Goal: Communication & Community: Connect with others

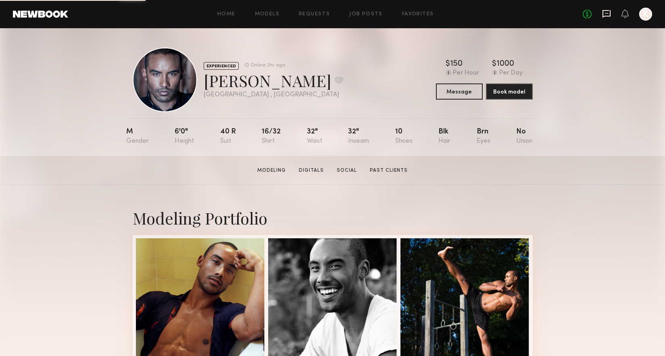
click at [607, 14] on icon at bounding box center [606, 13] width 9 height 9
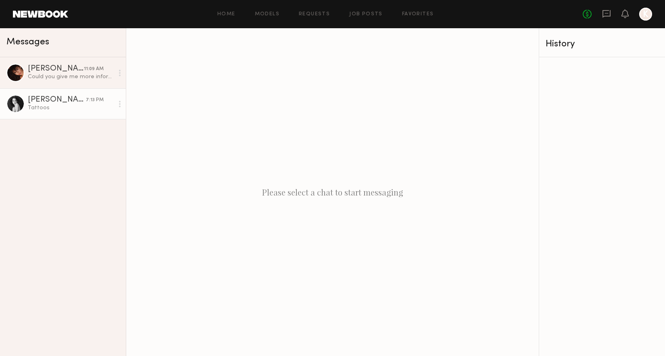
click at [62, 105] on div "Tattoos" at bounding box center [71, 108] width 86 height 8
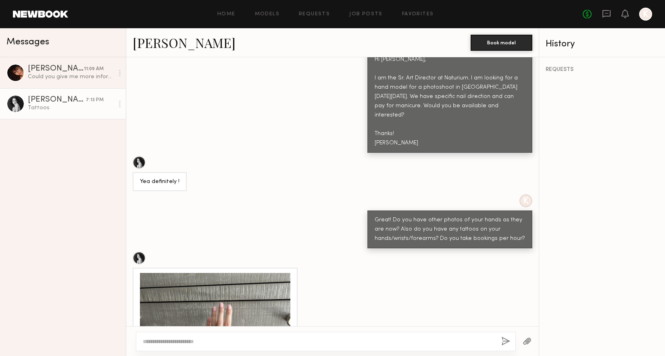
scroll to position [330, 0]
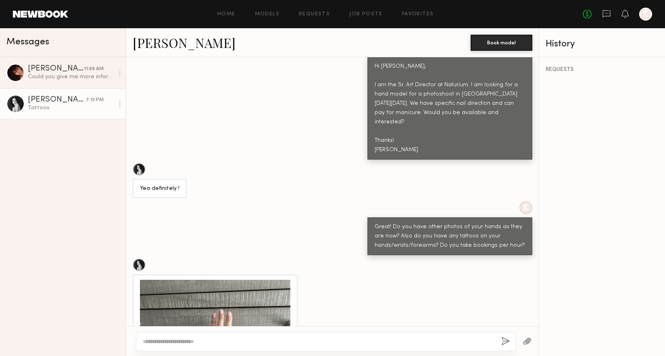
click at [156, 45] on link "Paige F." at bounding box center [184, 42] width 103 height 17
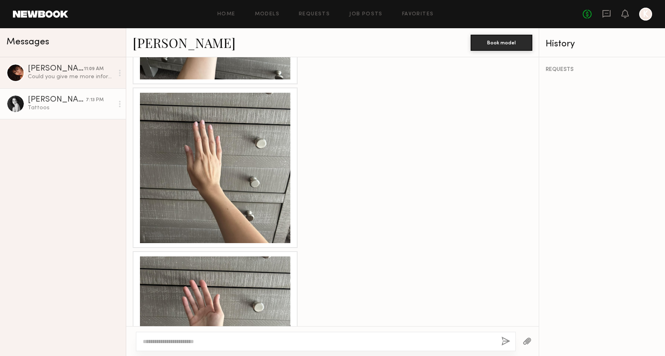
scroll to position [978, 0]
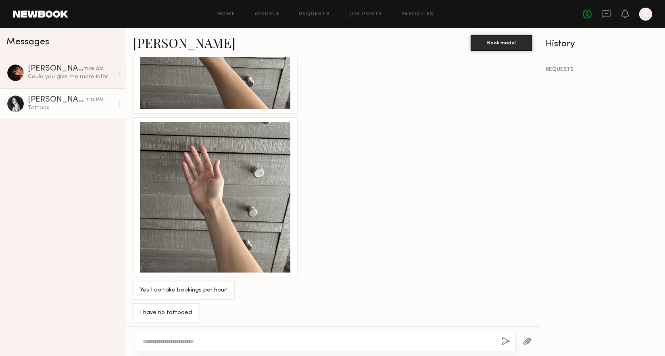
click at [241, 340] on textarea at bounding box center [319, 341] width 352 height 8
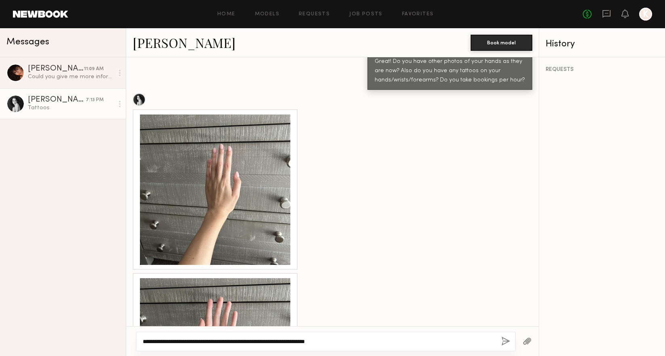
scroll to position [486, 0]
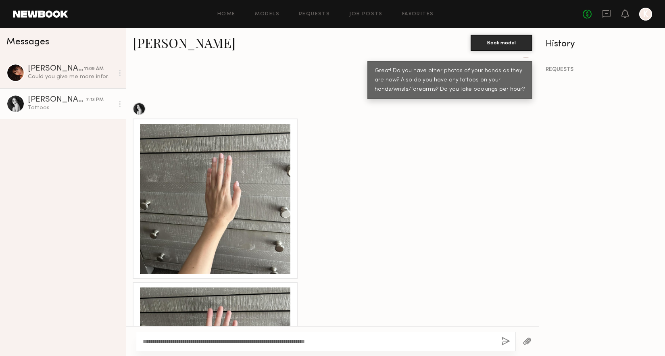
click at [212, 151] on div at bounding box center [215, 199] width 150 height 150
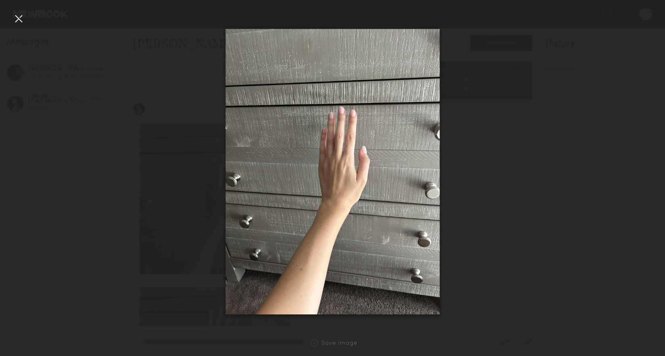
click at [15, 22] on div at bounding box center [18, 18] width 13 height 13
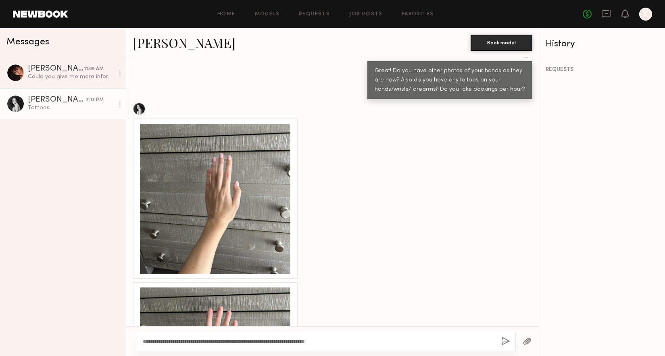
scroll to position [978, 0]
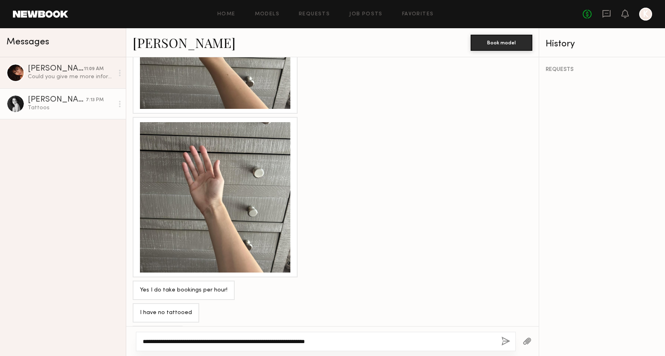
click at [374, 340] on textarea "**********" at bounding box center [319, 341] width 352 height 8
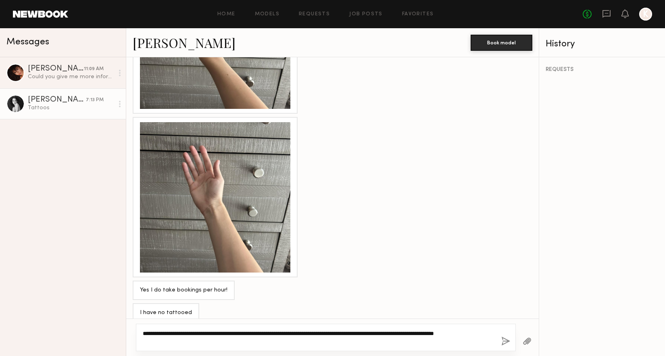
scroll to position [986, 0]
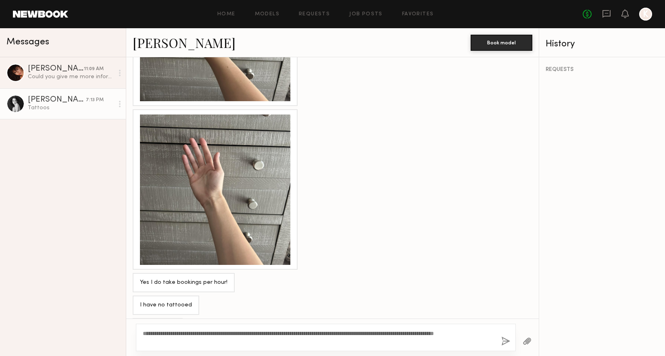
click at [524, 344] on button "button" at bounding box center [526, 341] width 9 height 10
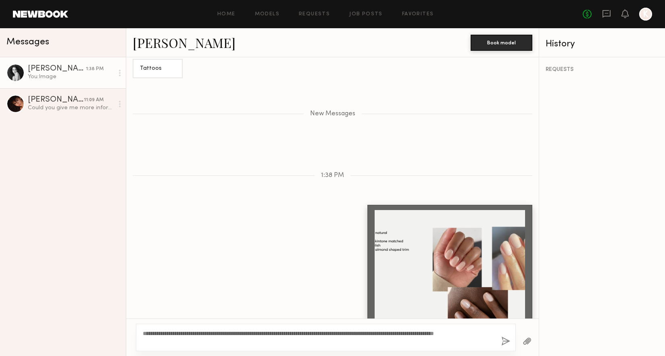
scroll to position [1272, 0]
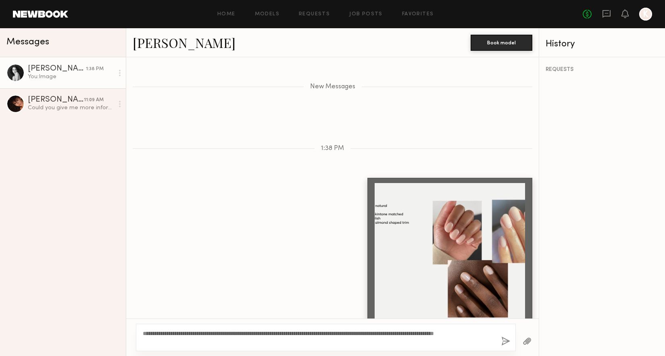
click at [384, 322] on div "**********" at bounding box center [332, 336] width 412 height 37
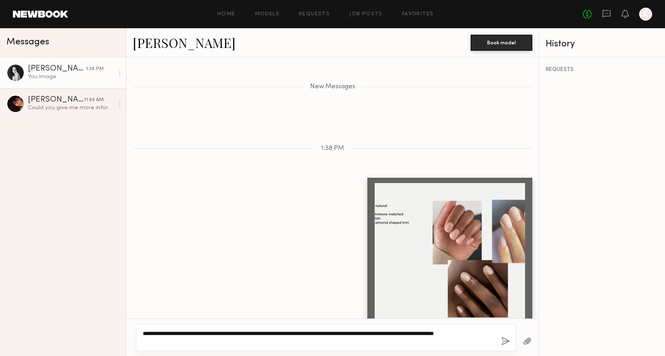
click at [384, 337] on textarea "**********" at bounding box center [319, 337] width 352 height 16
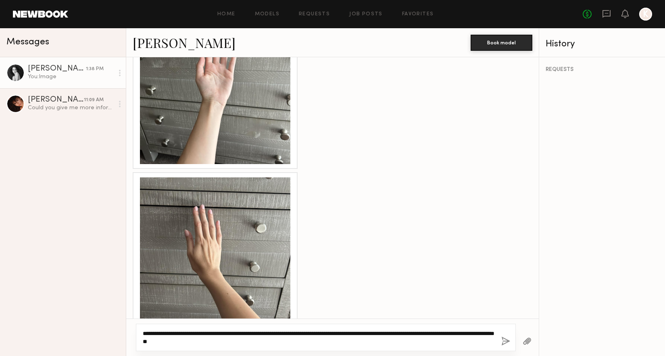
scroll to position [734, 0]
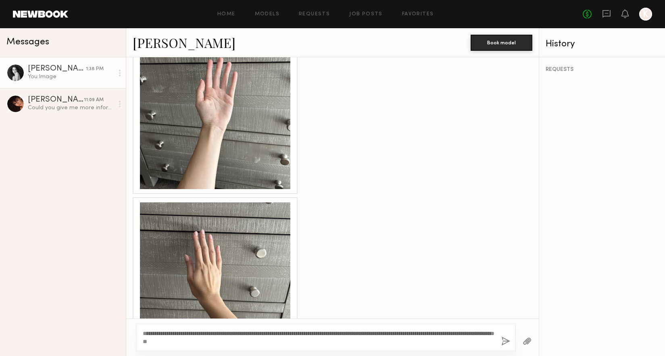
click at [233, 146] on div at bounding box center [215, 114] width 150 height 150
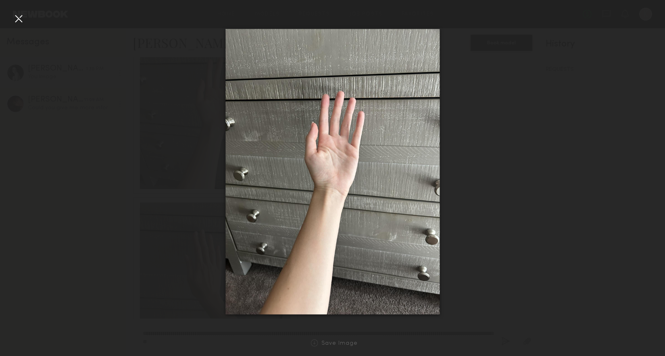
click at [19, 19] on div at bounding box center [18, 18] width 13 height 13
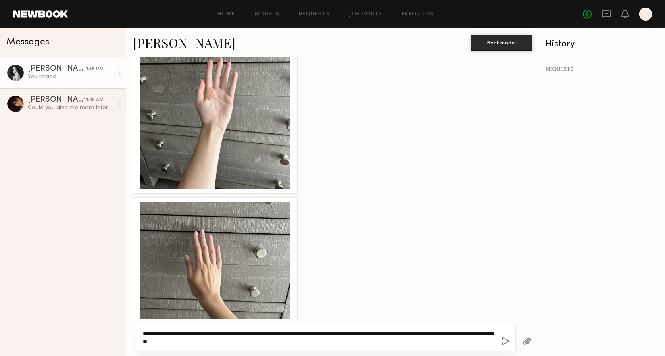
drag, startPoint x: 254, startPoint y: 341, endPoint x: 244, endPoint y: 341, distance: 9.7
click at [244, 341] on textarea "**********" at bounding box center [319, 337] width 352 height 16
type textarea "**********"
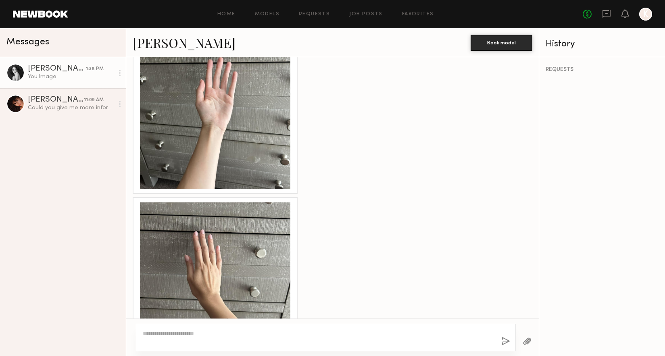
scroll to position [1331, 0]
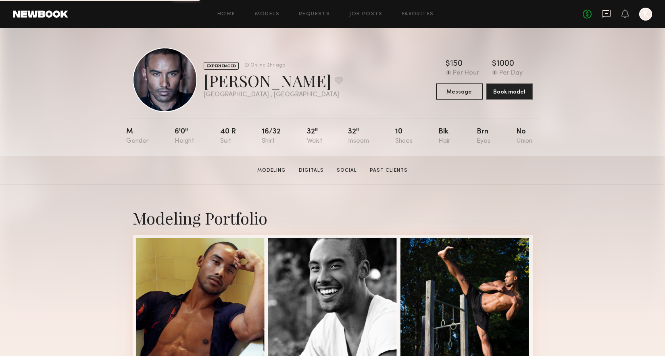
click at [607, 15] on icon at bounding box center [606, 14] width 8 height 8
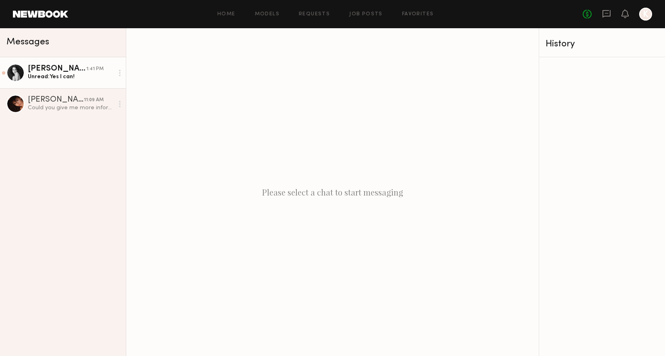
click at [66, 79] on div "Unread: Yes I can!" at bounding box center [71, 77] width 86 height 8
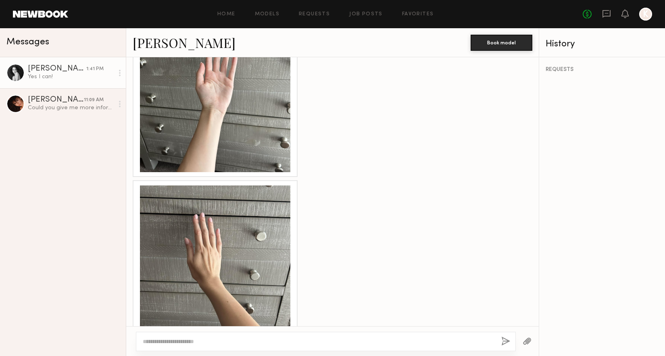
scroll to position [280, 0]
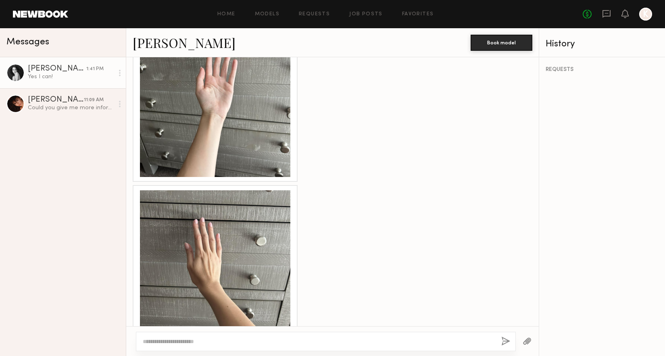
click at [234, 111] on div at bounding box center [215, 102] width 150 height 150
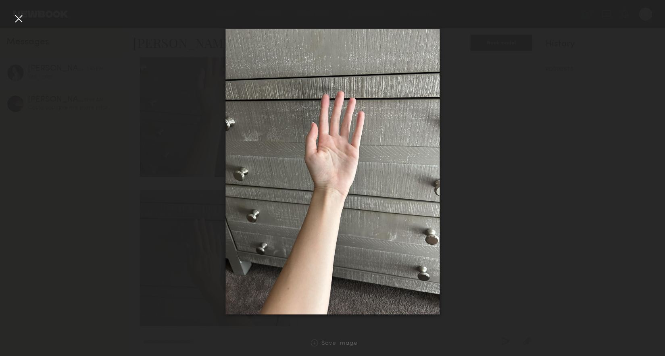
click at [17, 21] on div at bounding box center [18, 18] width 13 height 13
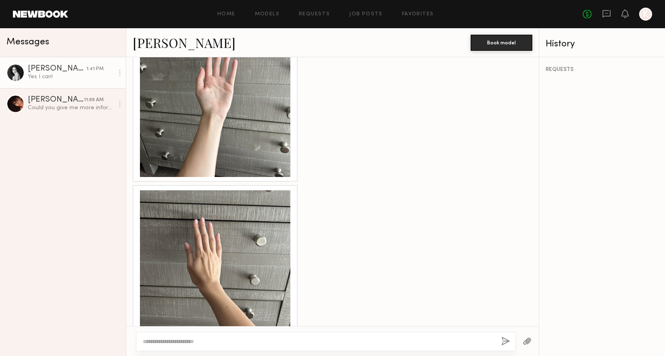
click at [160, 48] on link "[PERSON_NAME]" at bounding box center [184, 42] width 103 height 17
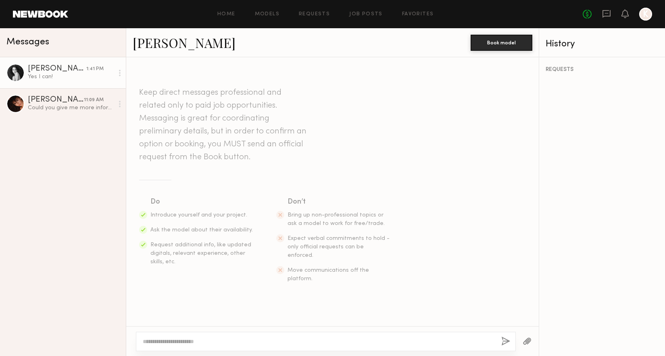
scroll to position [441, 0]
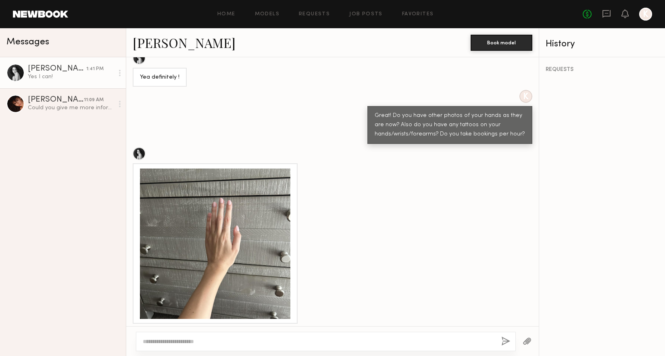
click at [142, 45] on link "Paige F." at bounding box center [184, 42] width 103 height 17
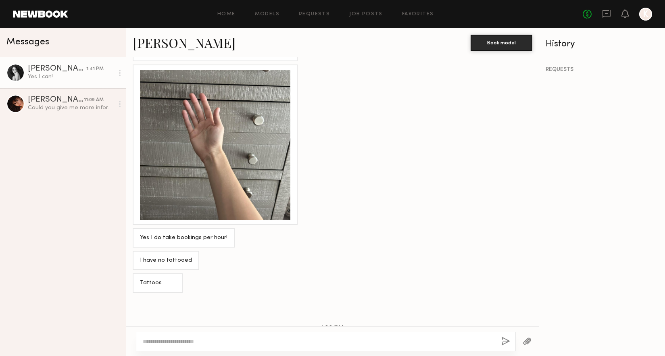
scroll to position [1292, 0]
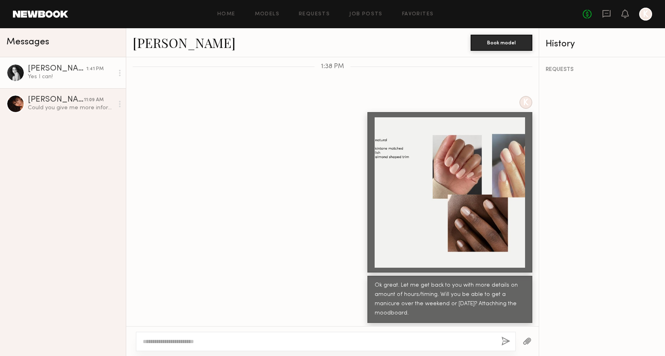
click at [385, 337] on textarea at bounding box center [319, 341] width 352 height 8
click at [320, 233] on div "K" at bounding box center [332, 184] width 412 height 177
click at [469, 236] on div at bounding box center [449, 192] width 150 height 150
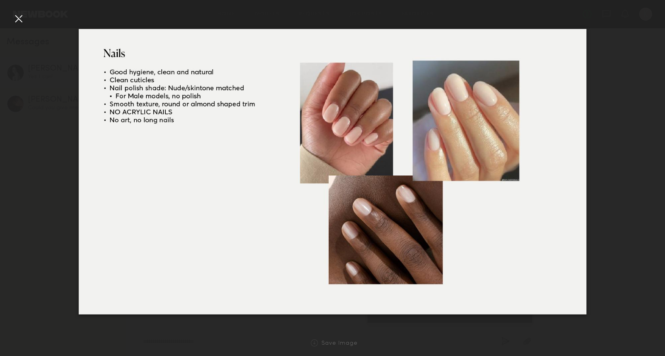
click at [646, 27] on div at bounding box center [332, 171] width 665 height 317
click at [17, 16] on div at bounding box center [18, 18] width 13 height 13
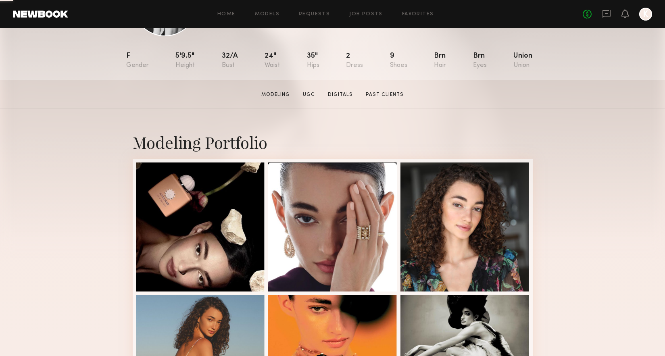
scroll to position [136, 0]
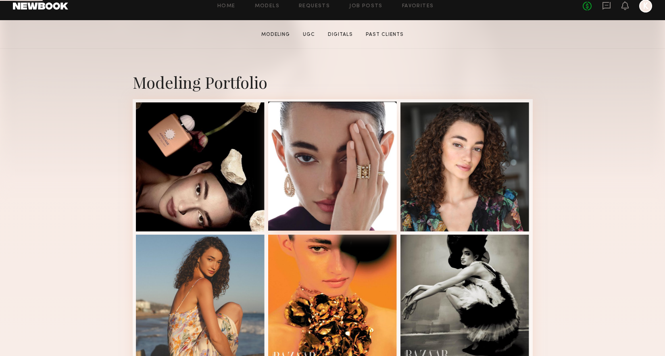
click at [371, 166] on div at bounding box center [332, 166] width 129 height 129
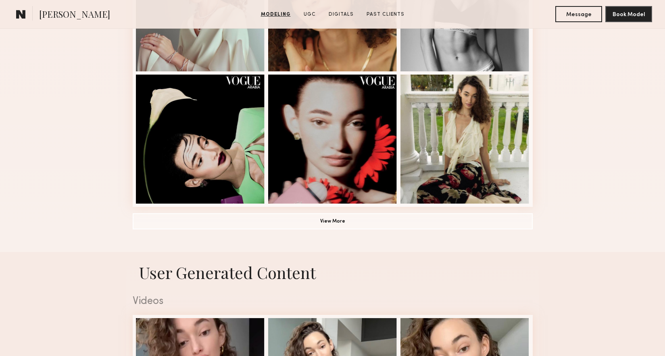
scroll to position [561, 0]
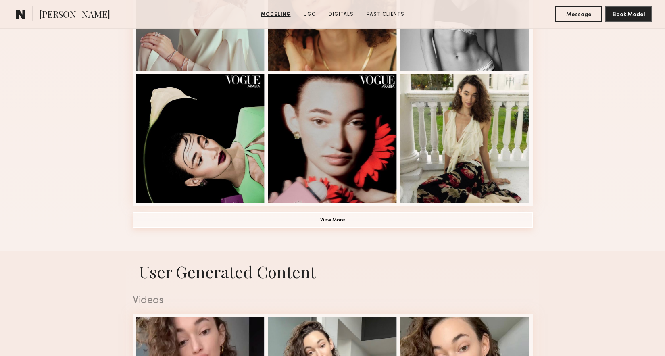
click at [493, 222] on button "View More" at bounding box center [333, 220] width 400 height 16
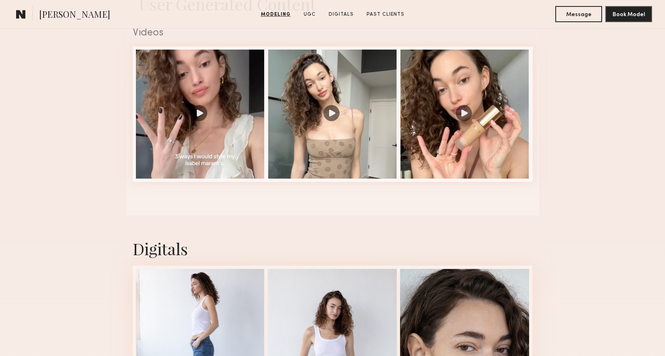
scroll to position [1335, 0]
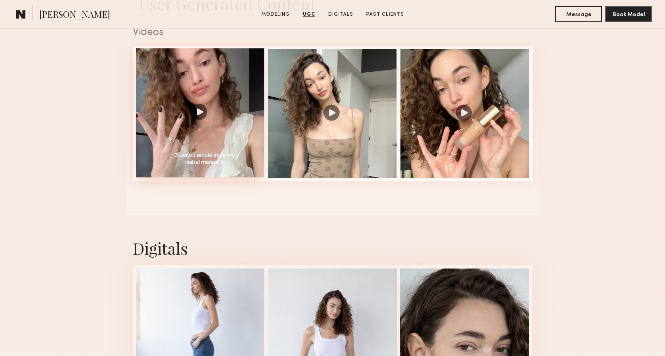
click at [242, 152] on div at bounding box center [200, 112] width 129 height 129
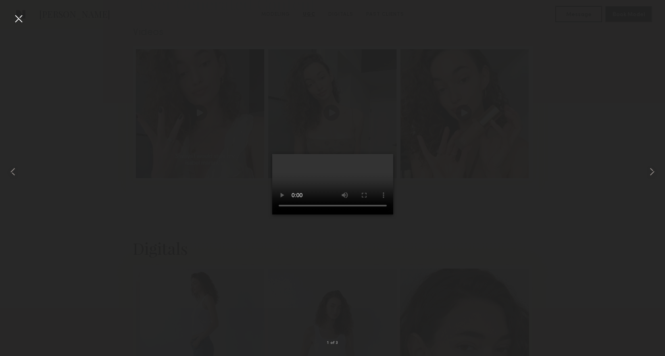
click at [455, 210] on div at bounding box center [332, 171] width 665 height 317
click at [472, 149] on div at bounding box center [332, 171] width 665 height 317
click at [654, 174] on common-icon at bounding box center [651, 171] width 13 height 13
click at [654, 175] on common-icon at bounding box center [651, 171] width 13 height 13
click at [638, 183] on div at bounding box center [651, 171] width 27 height 317
